Goal: Task Accomplishment & Management: Manage account settings

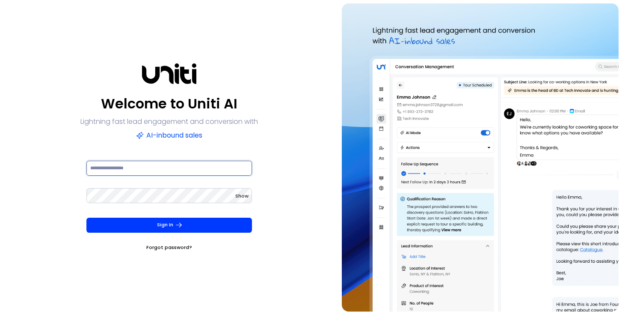
click at [147, 166] on input at bounding box center [169, 167] width 166 height 15
type input "**********"
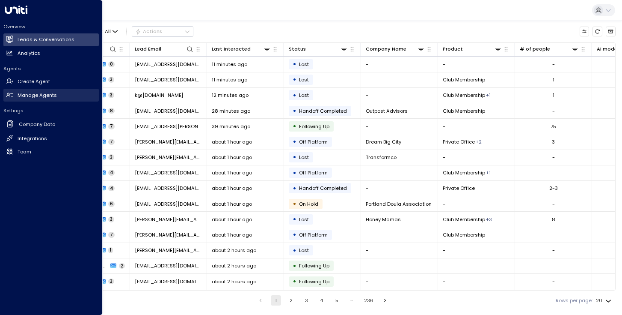
click at [13, 93] on icon at bounding box center [9, 94] width 7 height 4
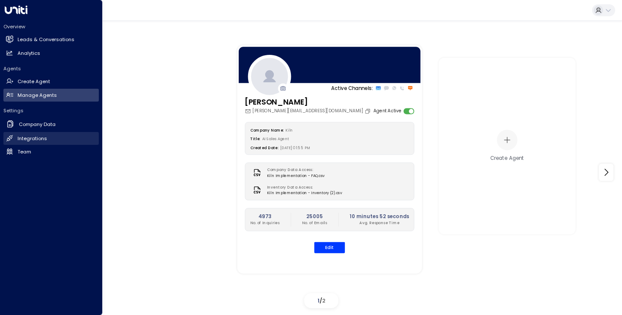
click at [9, 138] on icon at bounding box center [9, 137] width 7 height 7
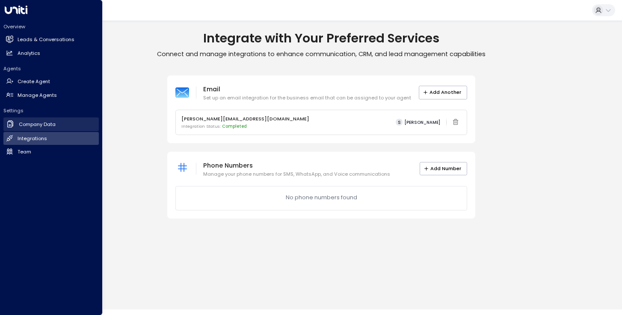
click at [9, 122] on icon at bounding box center [10, 123] width 9 height 9
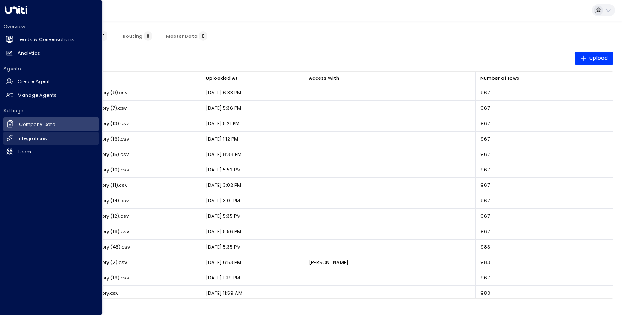
click at [14, 138] on link "Integrations Integrations" at bounding box center [50, 138] width 95 height 13
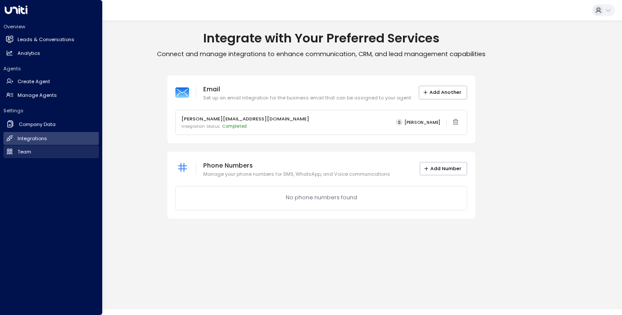
click at [11, 151] on icon at bounding box center [10, 151] width 6 height 6
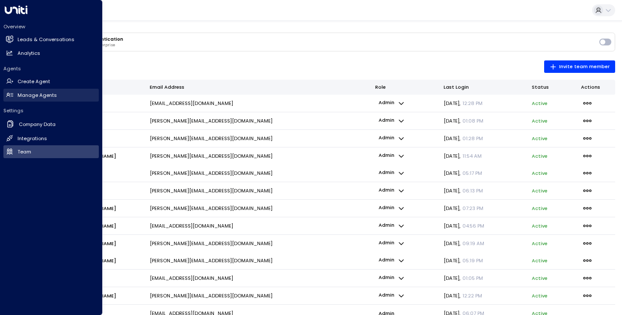
click at [21, 93] on h2 "Manage Agents" at bounding box center [37, 95] width 39 height 7
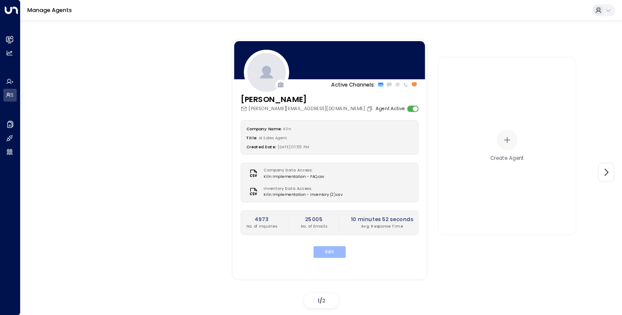
click at [327, 248] on button "Edit" at bounding box center [330, 252] width 33 height 12
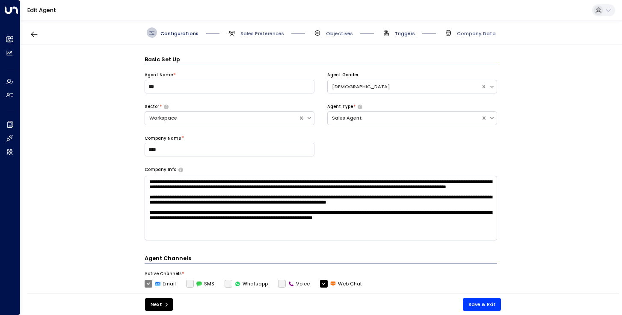
click at [397, 32] on span "Triggers" at bounding box center [405, 33] width 20 height 7
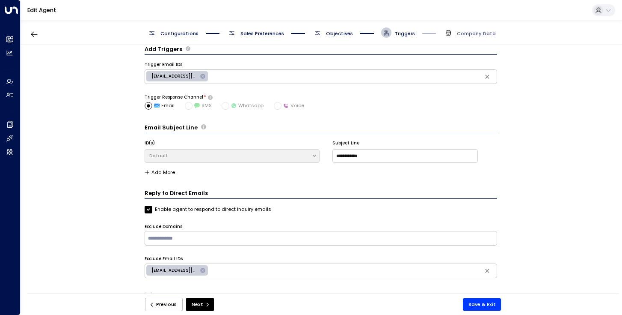
click at [343, 33] on span "Objectives" at bounding box center [339, 33] width 27 height 7
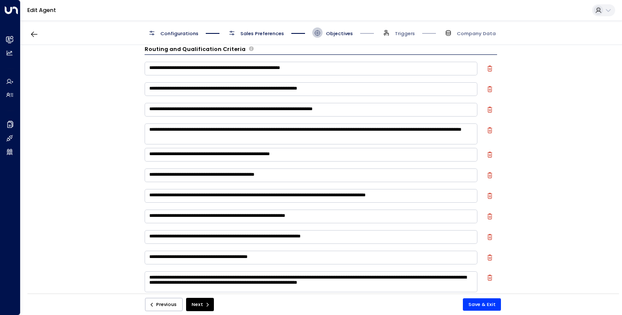
click at [271, 34] on span "Sales Preferences" at bounding box center [263, 33] width 44 height 7
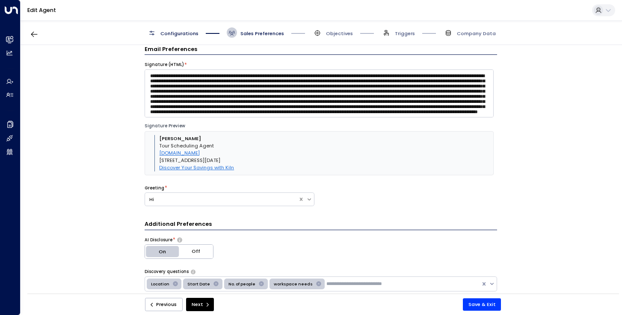
scroll to position [0, 0]
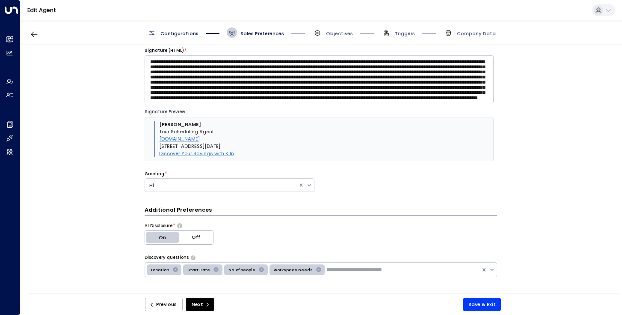
click at [456, 29] on span "Company Data" at bounding box center [469, 32] width 53 height 10
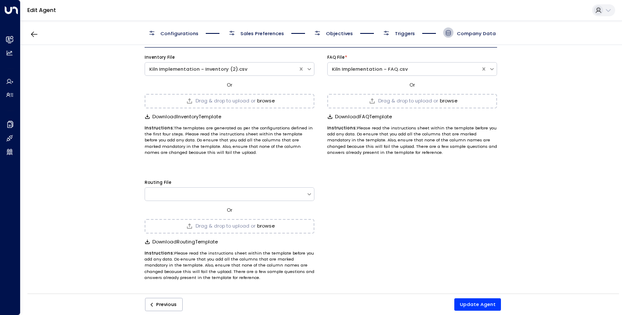
scroll to position [17, 0]
click at [470, 303] on button "Update Agent" at bounding box center [477, 304] width 47 height 12
